Goal: Task Accomplishment & Management: Complete application form

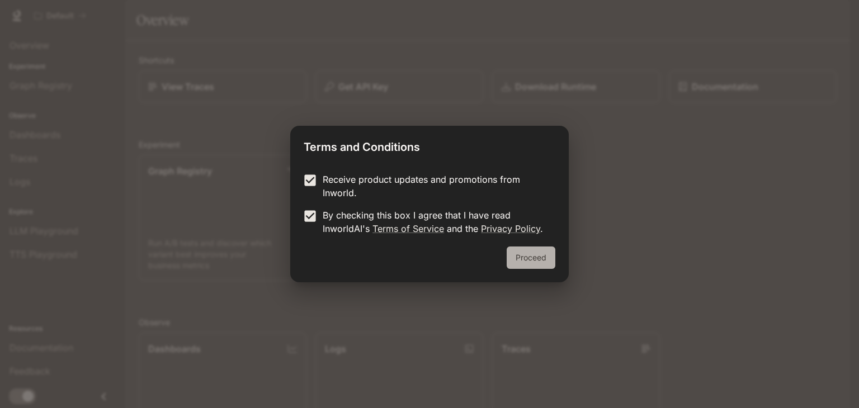
click at [526, 263] on button "Proceed" at bounding box center [531, 258] width 49 height 22
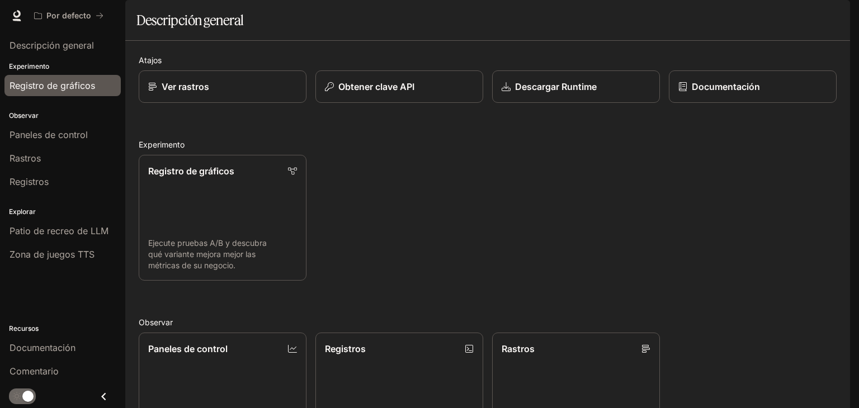
click at [63, 79] on span "Registro de gráficos" at bounding box center [53, 85] width 86 height 13
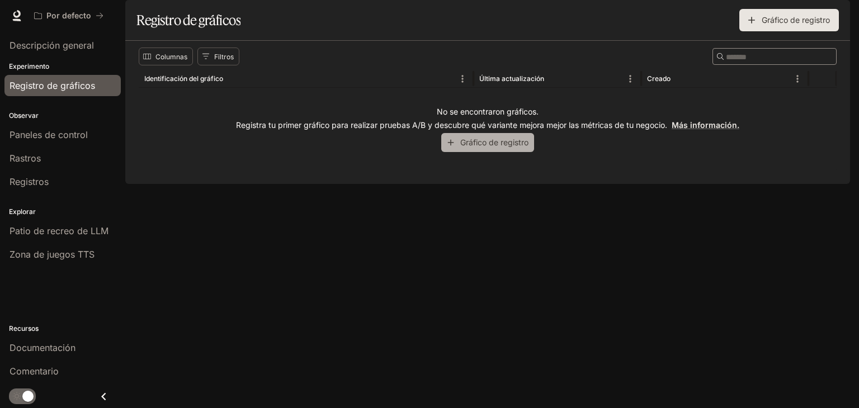
click at [491, 147] on font "Gráfico de registro" at bounding box center [494, 143] width 68 height 10
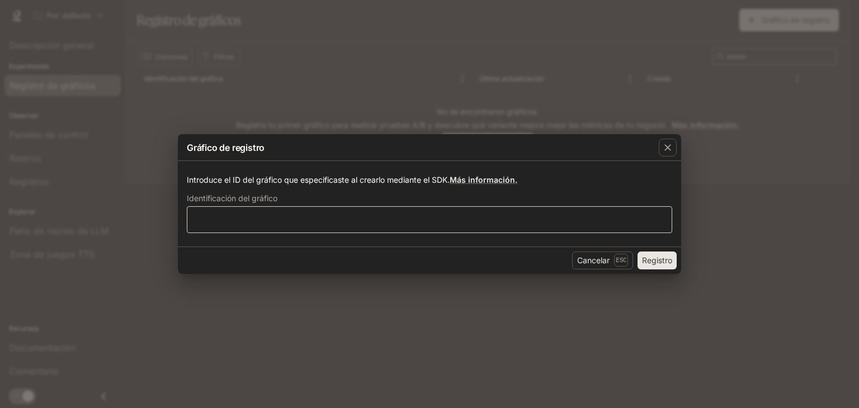
click at [307, 227] on div "​" at bounding box center [430, 219] width 486 height 27
click at [661, 266] on font "Registro" at bounding box center [657, 260] width 30 height 14
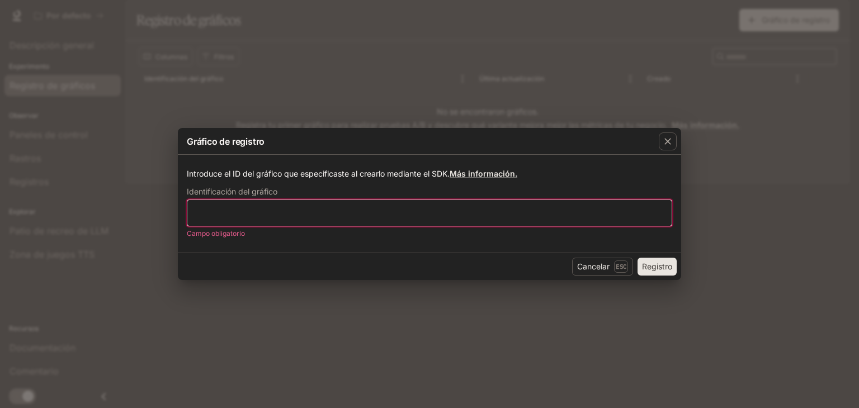
click at [611, 218] on input "text" at bounding box center [429, 213] width 484 height 11
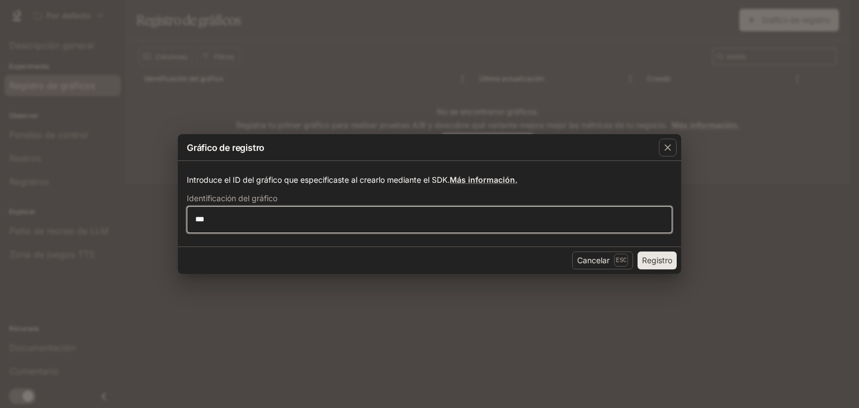
type input "****"
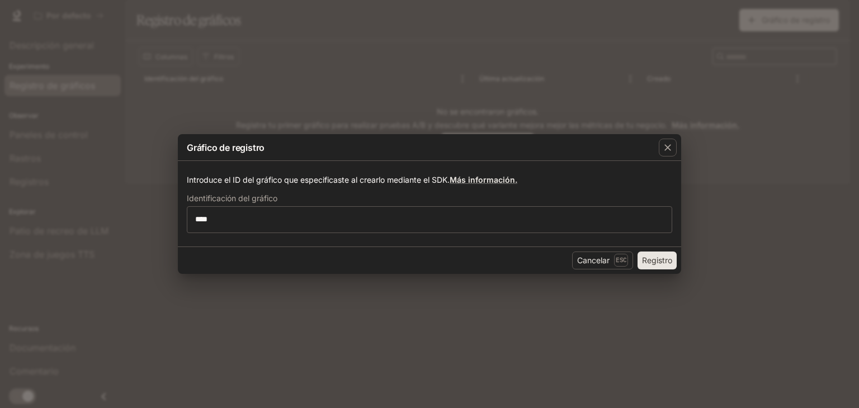
click at [656, 269] on button "Registro" at bounding box center [657, 261] width 39 height 18
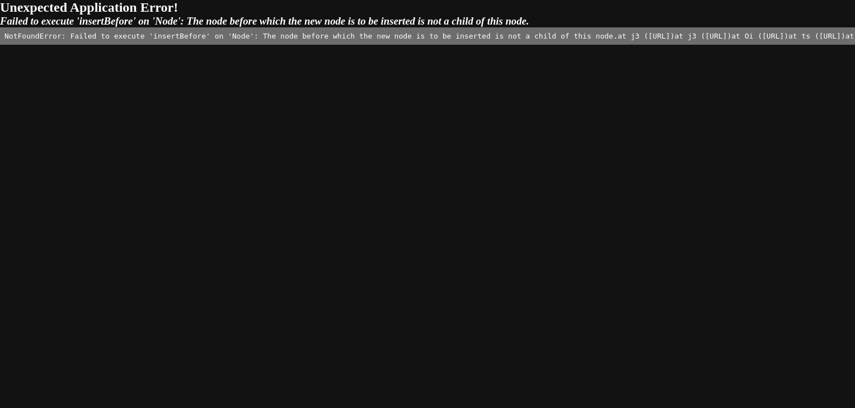
click at [663, 45] on pre "NotFoundError: Failed to execute 'insertBefore' on 'Node': The node before whic…" at bounding box center [427, 35] width 855 height 17
